Goal: Task Accomplishment & Management: Use online tool/utility

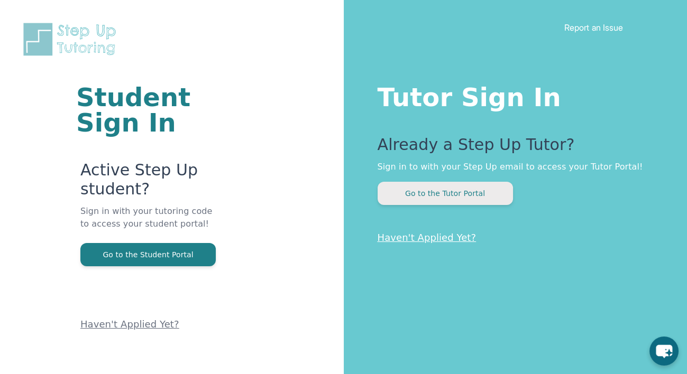
click at [439, 198] on button "Go to the Tutor Portal" at bounding box center [444, 193] width 135 height 23
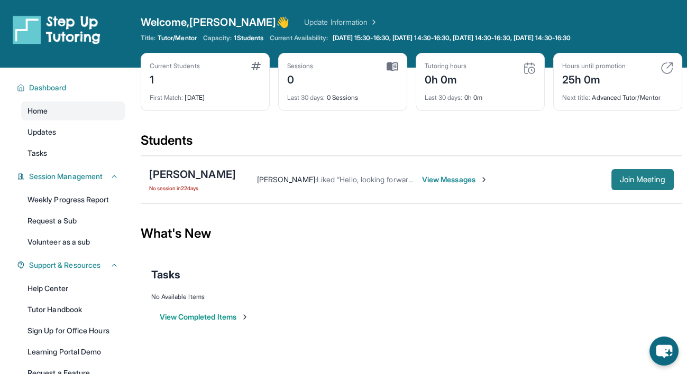
click at [491, 177] on span "Join Meeting" at bounding box center [641, 180] width 45 height 6
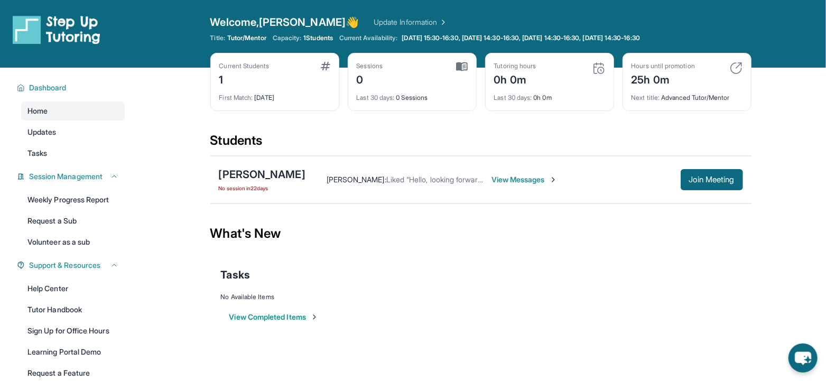
click at [491, 178] on span "View Messages" at bounding box center [525, 179] width 66 height 11
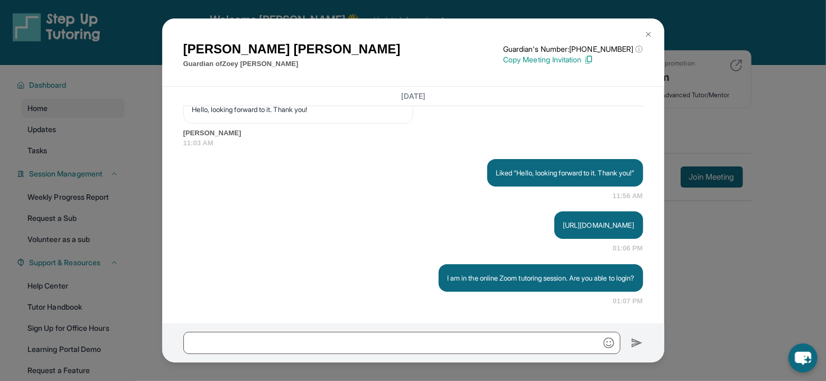
scroll to position [75, 0]
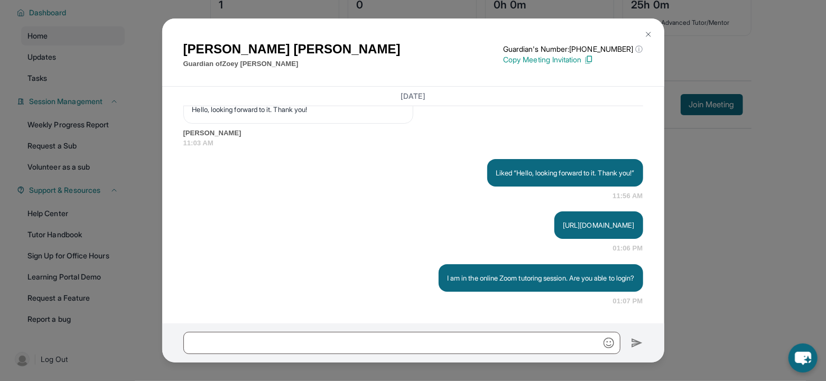
click at [491, 227] on p "[URL][DOMAIN_NAME]" at bounding box center [598, 225] width 71 height 11
drag, startPoint x: 420, startPoint y: 211, endPoint x: 479, endPoint y: 221, distance: 60.0
click at [491, 221] on div "https://api.twilio.com/2010-04-01/Accounts/AC1b601f4f37f5b5616f2f8f9148f6b073/R…" at bounding box center [598, 224] width 88 height 27
click at [360, 239] on div "https://api.twilio.com/2010-04-01/Accounts/AC1b601f4f37f5b5616f2f8f9148f6b073/R…" at bounding box center [413, 232] width 460 height 42
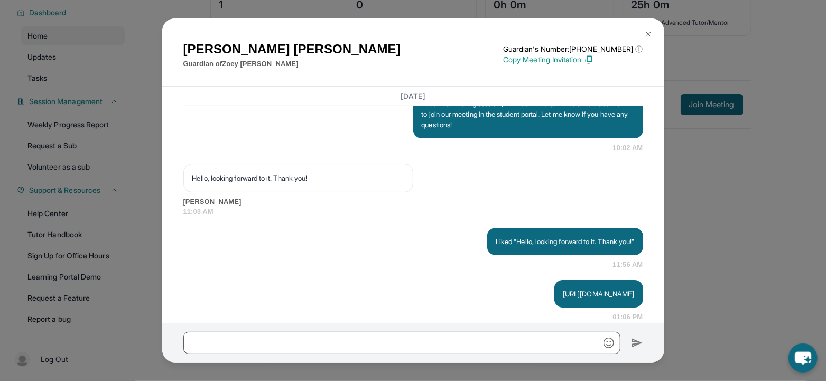
scroll to position [3083, 0]
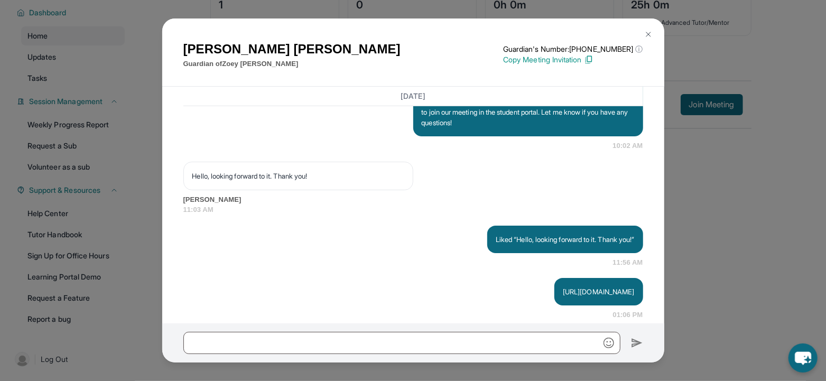
click at [491, 62] on p "Copy Meeting Invitation" at bounding box center [573, 59] width 140 height 11
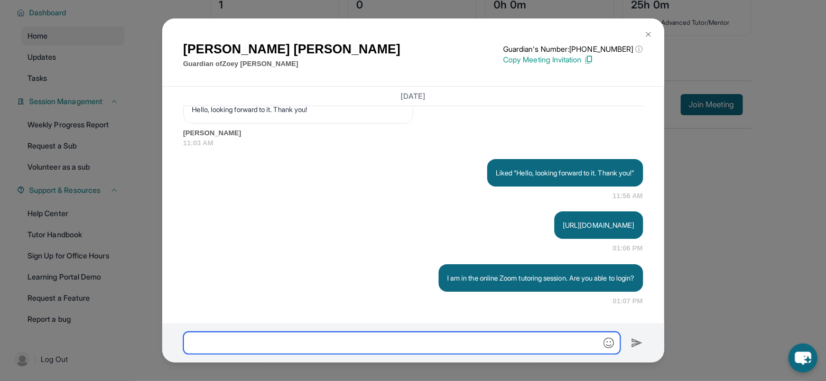
click at [455, 348] on input "text" at bounding box center [401, 343] width 437 height 22
type input "*"
paste input "**********"
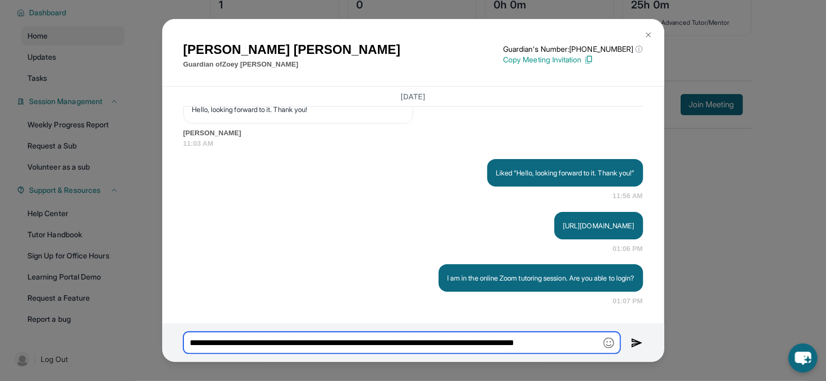
scroll to position [0, 0]
type input "**********"
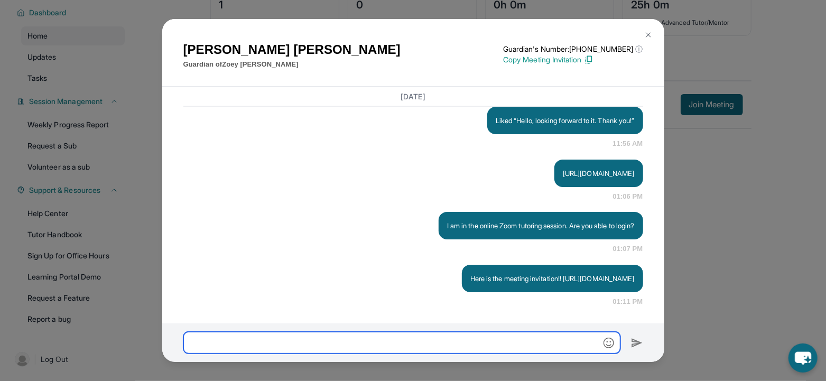
scroll to position [3232, 0]
type input "**********"
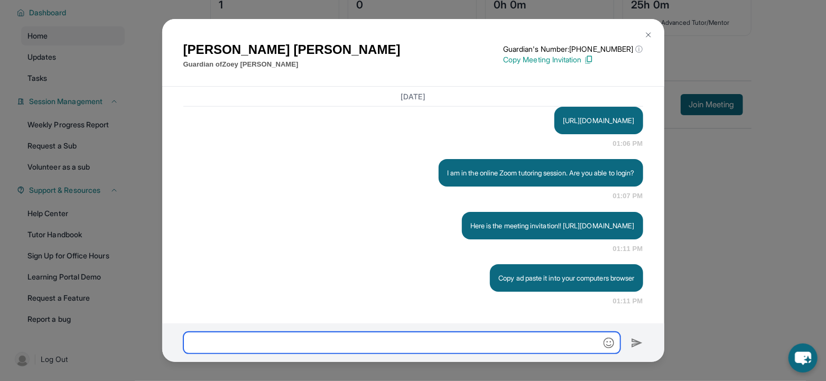
scroll to position [3284, 0]
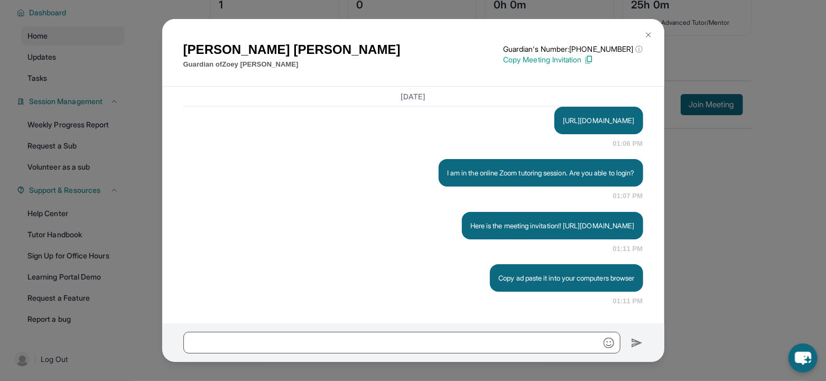
click at [491, 168] on div "Elvia Davila Guardian of Zoey Chavez Guardian's Number: +12672142086 ⓘ This isn…" at bounding box center [413, 190] width 826 height 381
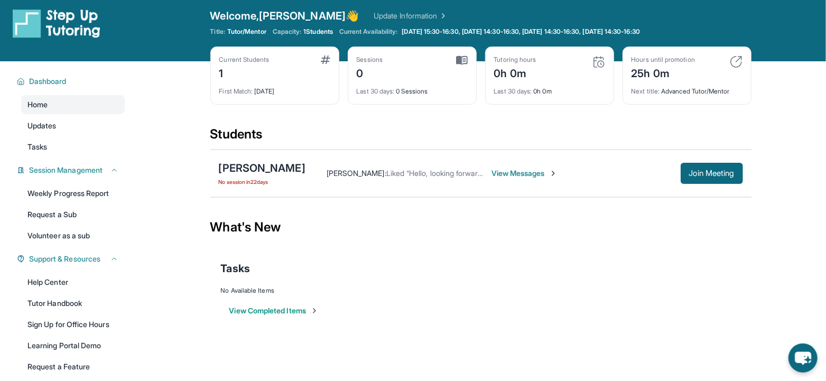
scroll to position [0, 0]
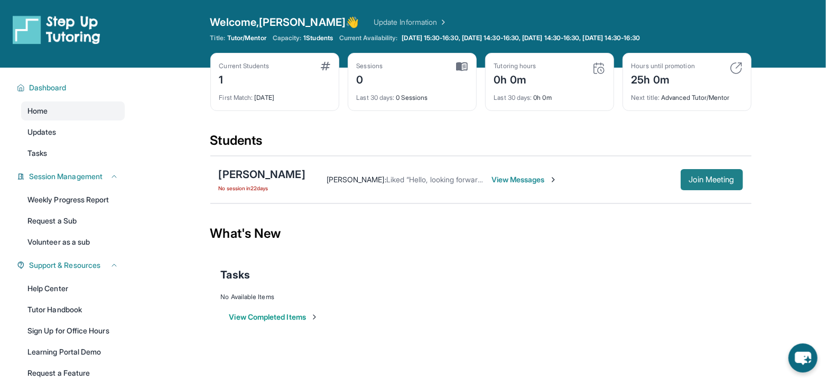
click at [491, 178] on span "Join Meeting" at bounding box center [711, 180] width 45 height 6
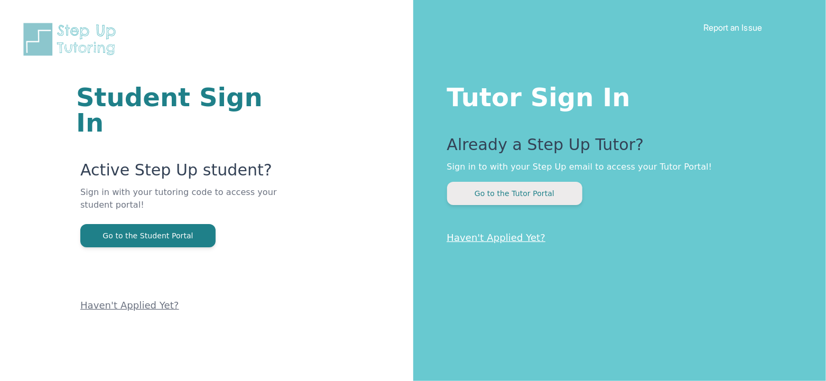
click at [522, 196] on button "Go to the Tutor Portal" at bounding box center [514, 193] width 135 height 23
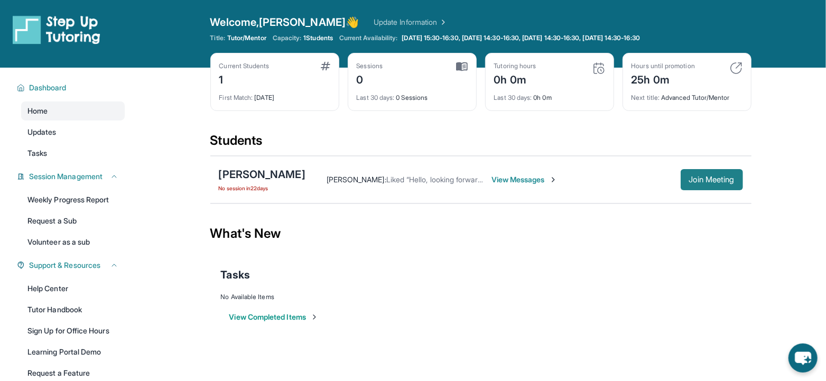
click at [697, 182] on span "Join Meeting" at bounding box center [711, 180] width 45 height 6
click at [712, 169] on button "Join Meeting" at bounding box center [712, 179] width 62 height 21
click at [515, 179] on span "View Messages" at bounding box center [525, 179] width 66 height 11
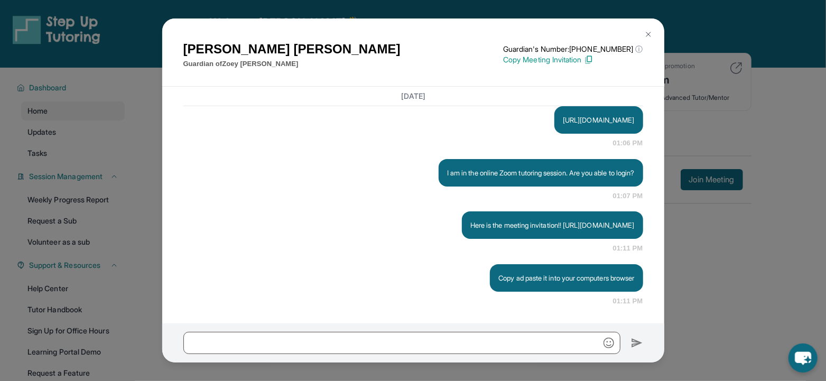
scroll to position [3284, 0]
click at [650, 30] on img at bounding box center [648, 34] width 8 height 8
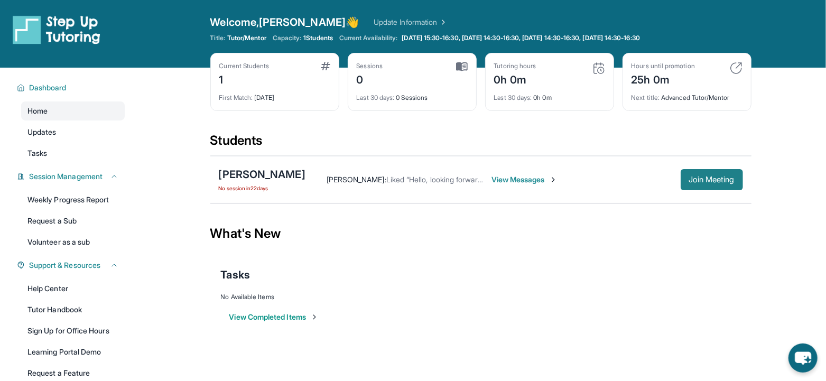
click at [700, 180] on span "Join Meeting" at bounding box center [711, 180] width 45 height 6
click at [48, 288] on link "Help Center" at bounding box center [73, 288] width 104 height 19
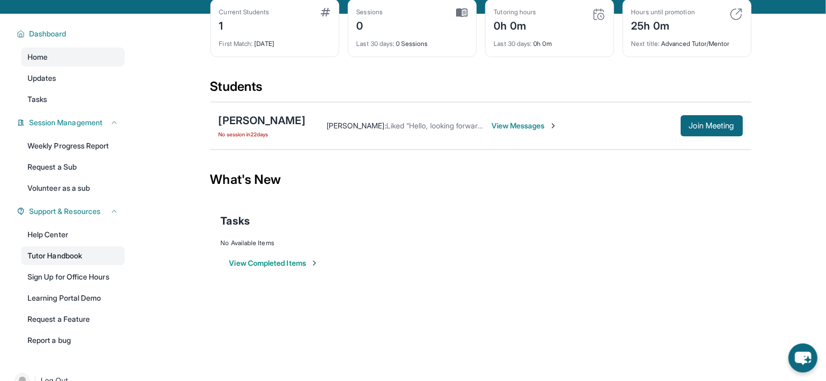
scroll to position [75, 0]
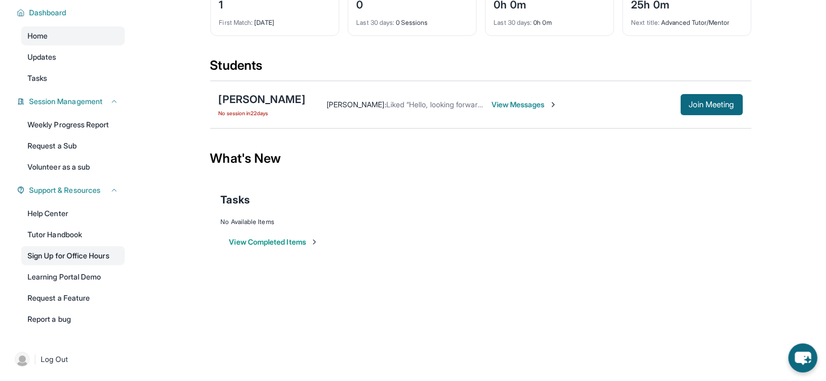
click at [88, 251] on link "Sign Up for Office Hours" at bounding box center [73, 255] width 104 height 19
